Goal: Complete application form: Complete application form

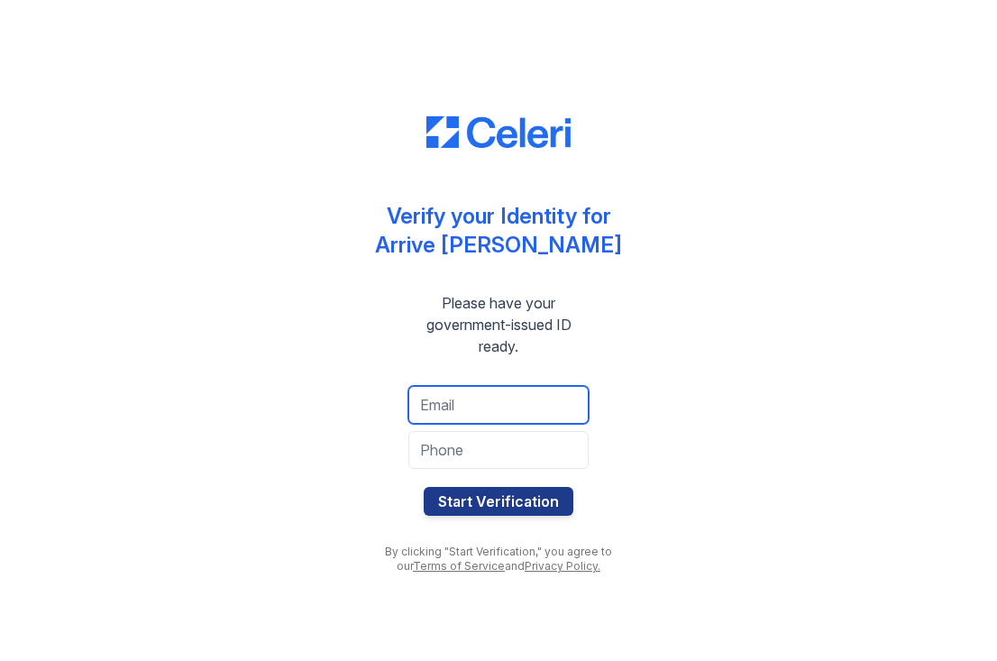
click at [473, 403] on input "email" at bounding box center [498, 405] width 180 height 38
type input "[EMAIL_ADDRESS][DOMAIN_NAME]"
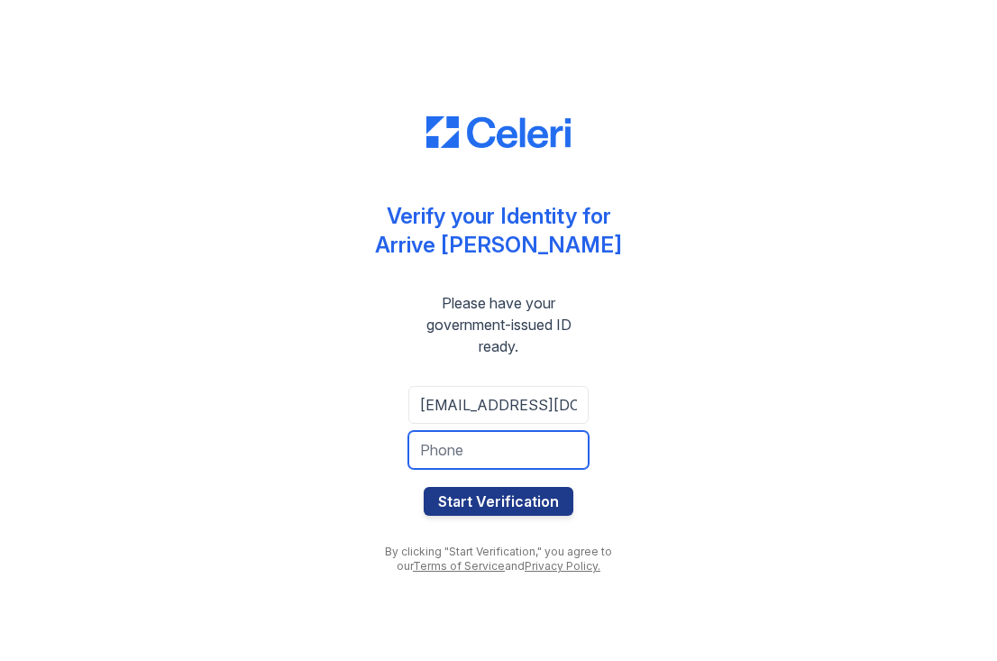
click at [519, 458] on input "tel" at bounding box center [498, 450] width 180 height 38
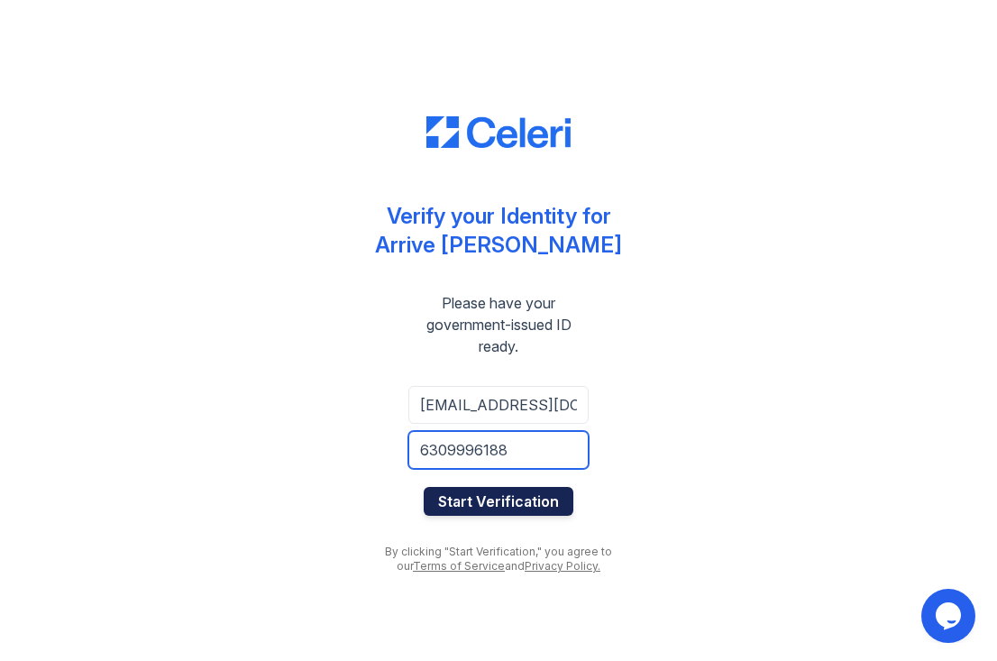
type input "6309996188"
click at [525, 508] on button "Start Verification" at bounding box center [499, 501] width 150 height 29
